Goal: Navigation & Orientation: Find specific page/section

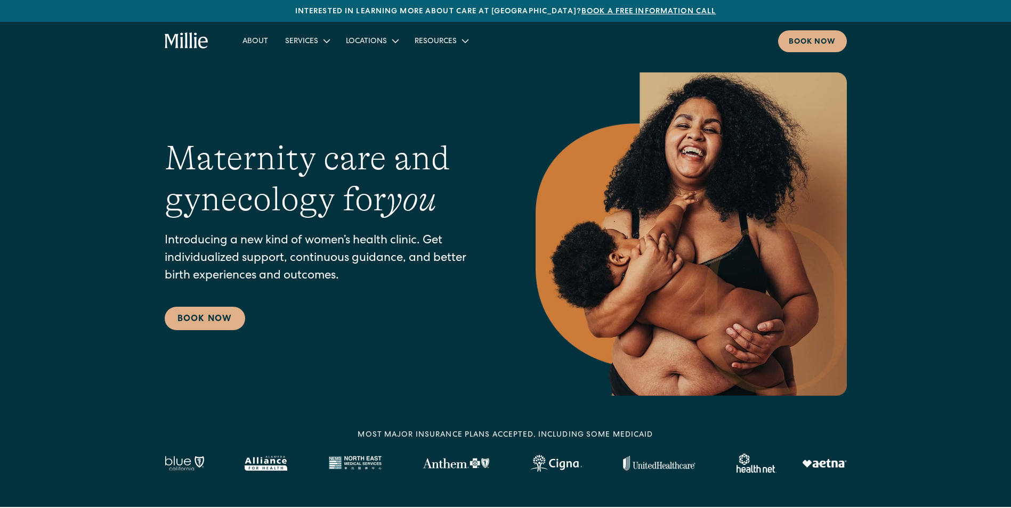
click at [169, 161] on h1 "Maternity care and gynecology for you" at bounding box center [329, 179] width 328 height 82
click at [250, 44] on link "About" at bounding box center [255, 41] width 43 height 18
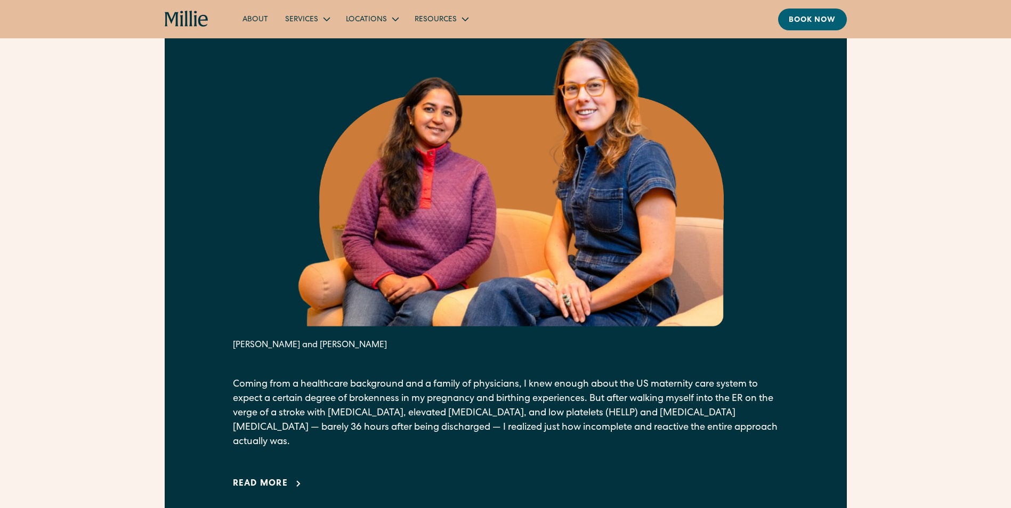
scroll to position [533, 0]
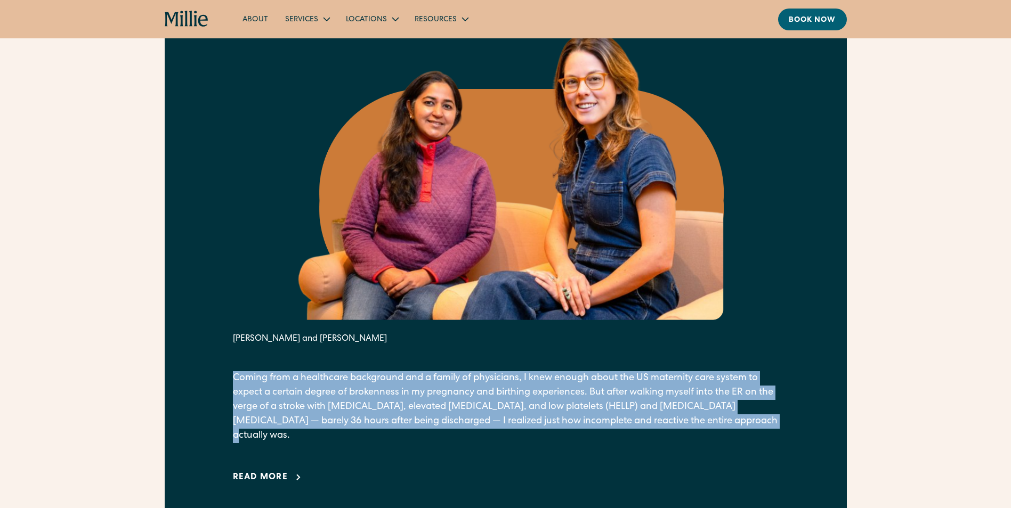
drag, startPoint x: 235, startPoint y: 375, endPoint x: 769, endPoint y: 423, distance: 536.6
click at [769, 423] on p "Coming from a healthcare background and a family of physicians, I knew enough a…" at bounding box center [506, 407] width 546 height 72
click at [277, 472] on div "Read more" at bounding box center [260, 478] width 55 height 13
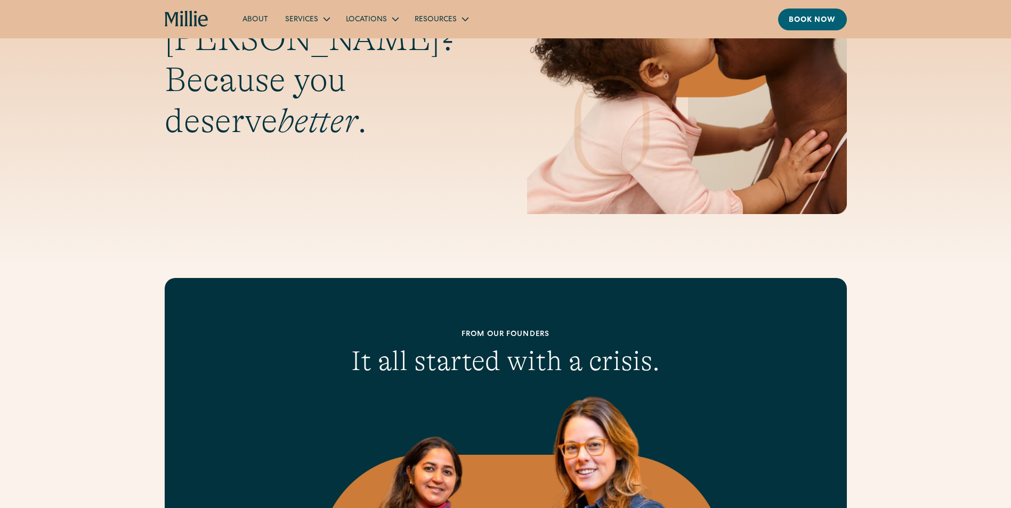
scroll to position [0, 0]
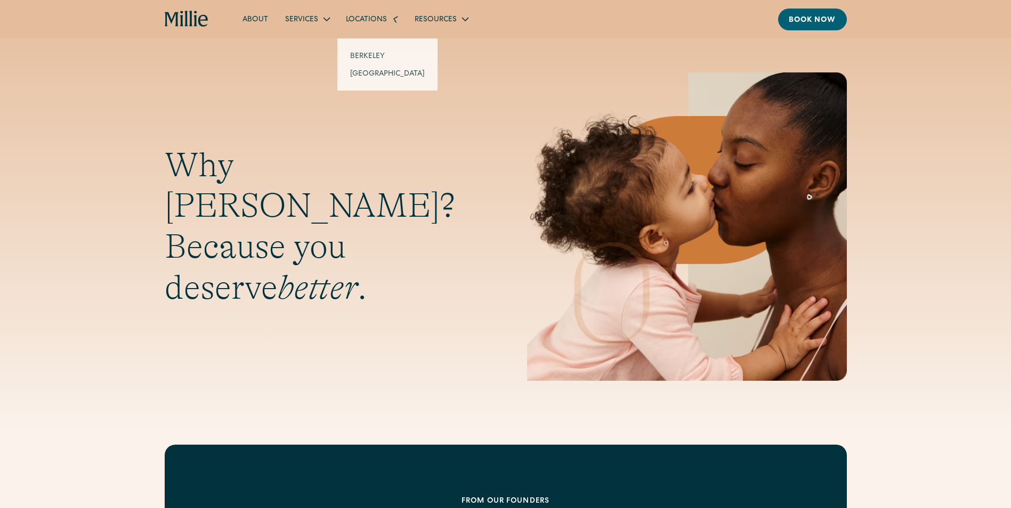
click at [363, 11] on div "Locations" at bounding box center [371, 19] width 69 height 18
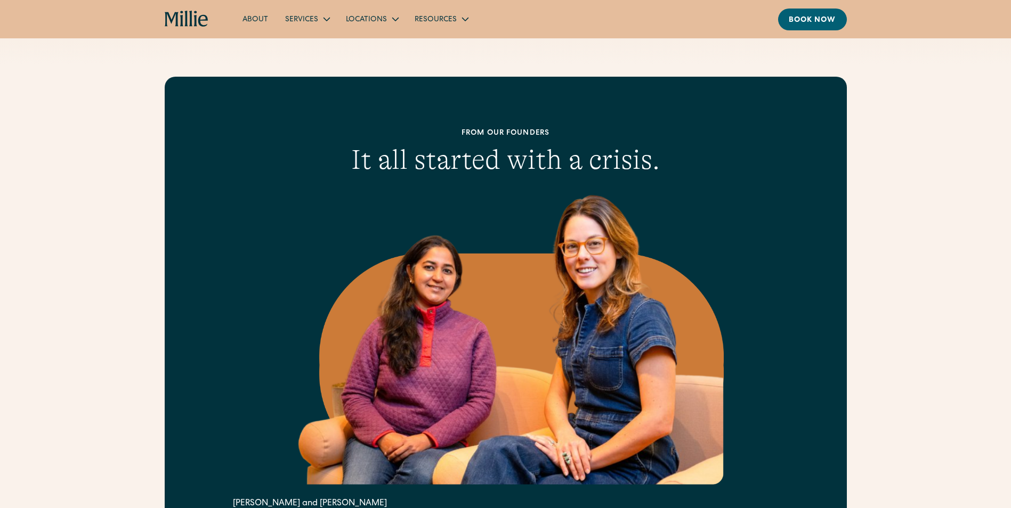
scroll to position [586, 0]
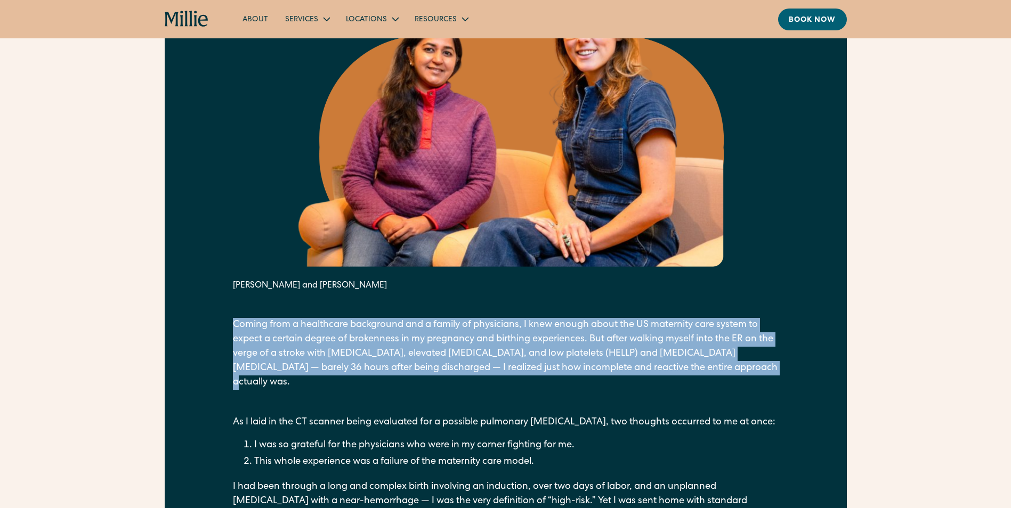
copy p "Coming from a healthcare background and a family of physicians, I knew enough a…"
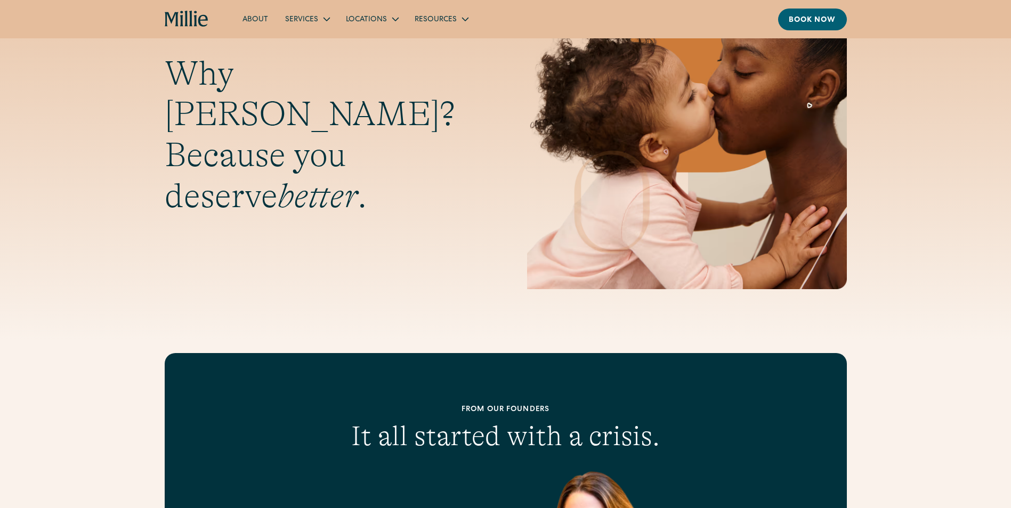
scroll to position [53, 0]
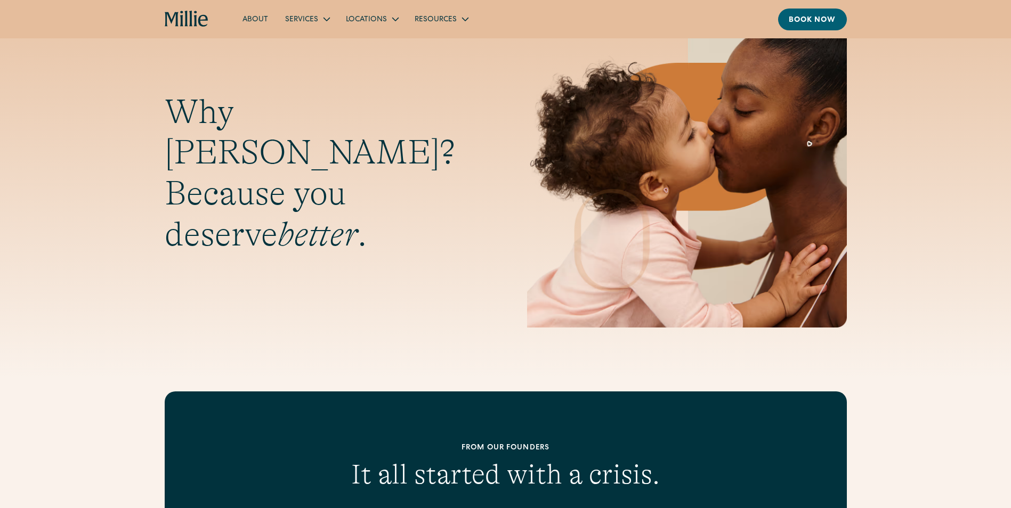
click at [256, 14] on link "About" at bounding box center [255, 19] width 43 height 18
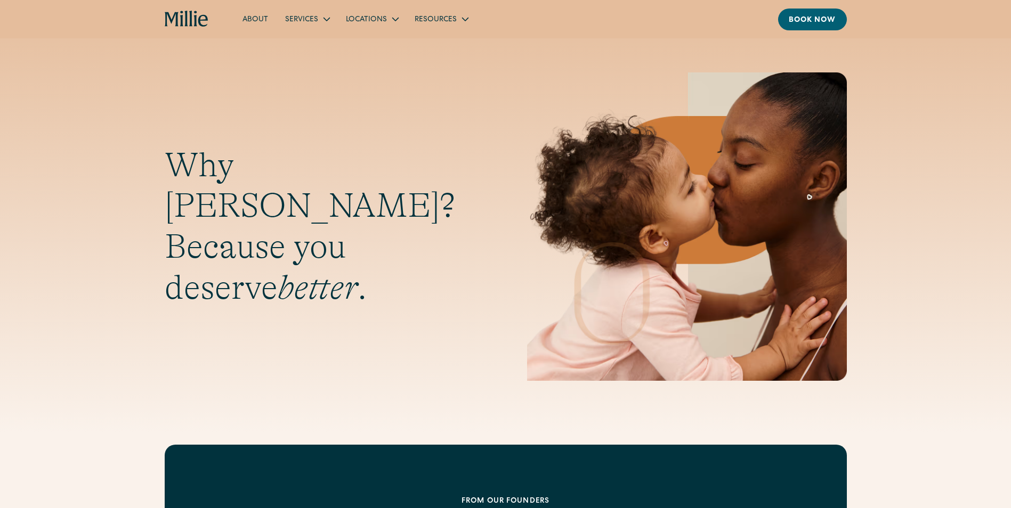
click at [196, 20] on icon "home" at bounding box center [195, 18] width 3 height 15
